Goal: Transaction & Acquisition: Purchase product/service

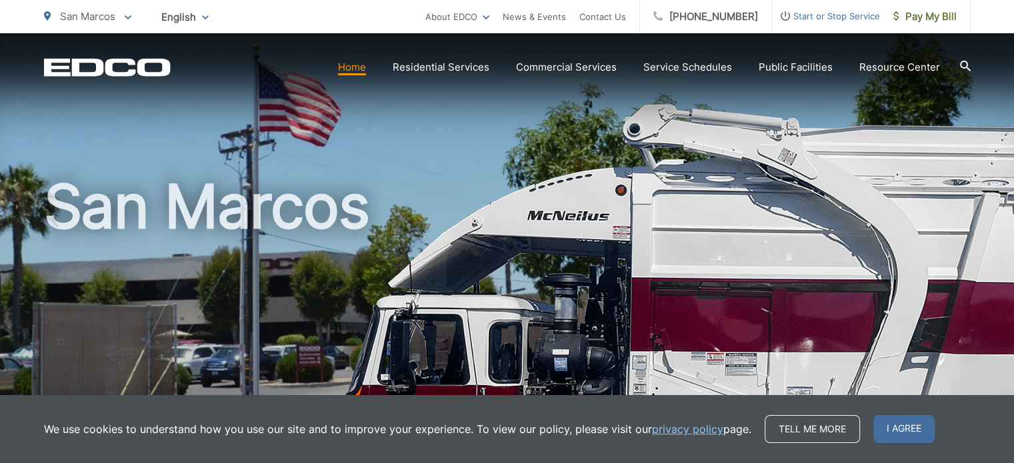
click at [732, 121] on div "San Marcos" at bounding box center [507, 308] width 926 height 550
click at [920, 55] on section "Home Residential Services Curbside Pickup Recycling Organic Recycling Trash Hou…" at bounding box center [571, 67] width 800 height 25
click at [363, 70] on link "Home" at bounding box center [352, 67] width 28 height 16
click at [914, 432] on span "I agree" at bounding box center [903, 429] width 61 height 28
click at [897, 420] on span "I agree" at bounding box center [903, 429] width 61 height 28
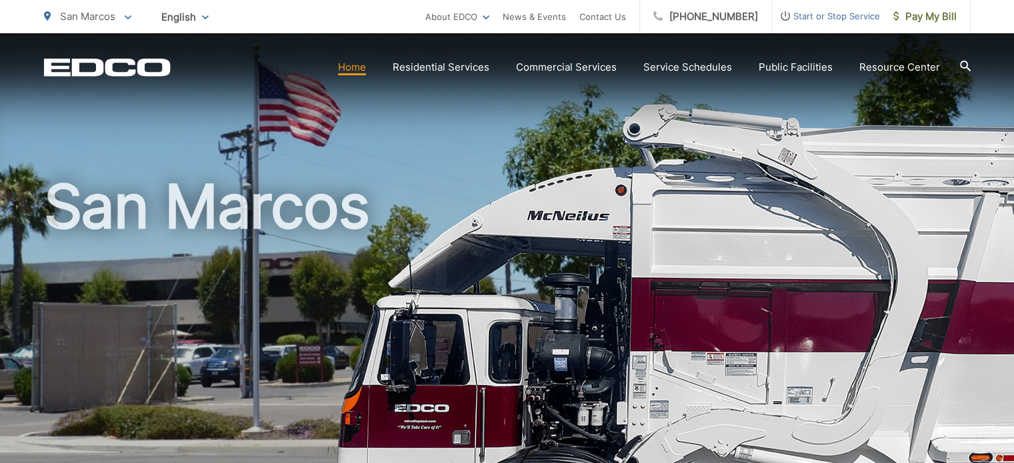
click at [360, 68] on link "Home" at bounding box center [352, 67] width 28 height 16
click at [940, 15] on span "Pay My Bill" at bounding box center [924, 17] width 63 height 16
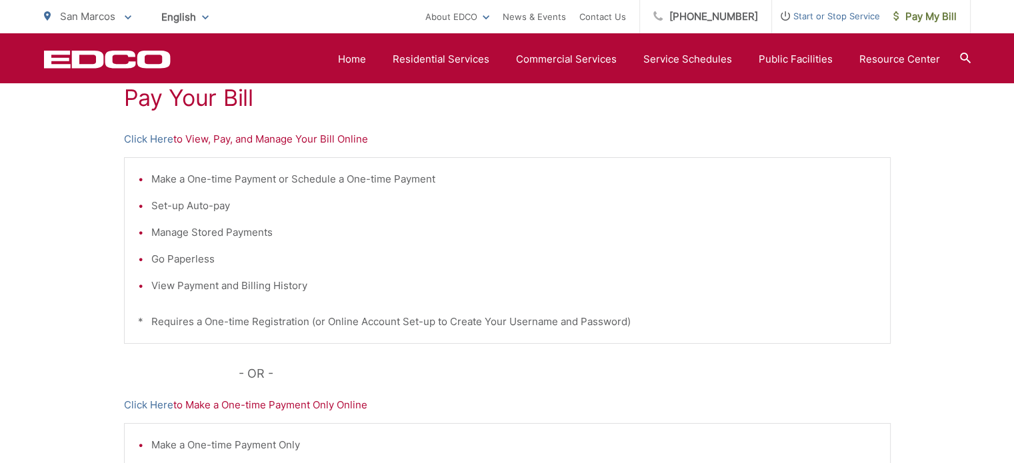
scroll to position [261, 0]
click at [326, 405] on p "Click Here to Make a One-time Payment Only Online" at bounding box center [507, 406] width 766 height 16
click at [249, 403] on p "Click Here to Make a One-time Payment Only Online" at bounding box center [507, 406] width 766 height 16
click at [158, 406] on link "Click Here" at bounding box center [148, 406] width 49 height 16
